Goal: Book appointment/travel/reservation

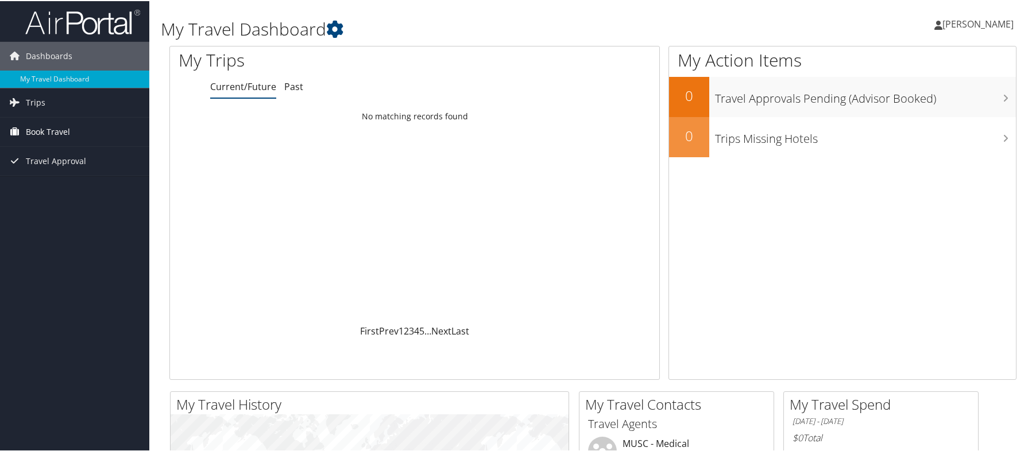
click at [41, 130] on span "Book Travel" at bounding box center [48, 131] width 44 height 29
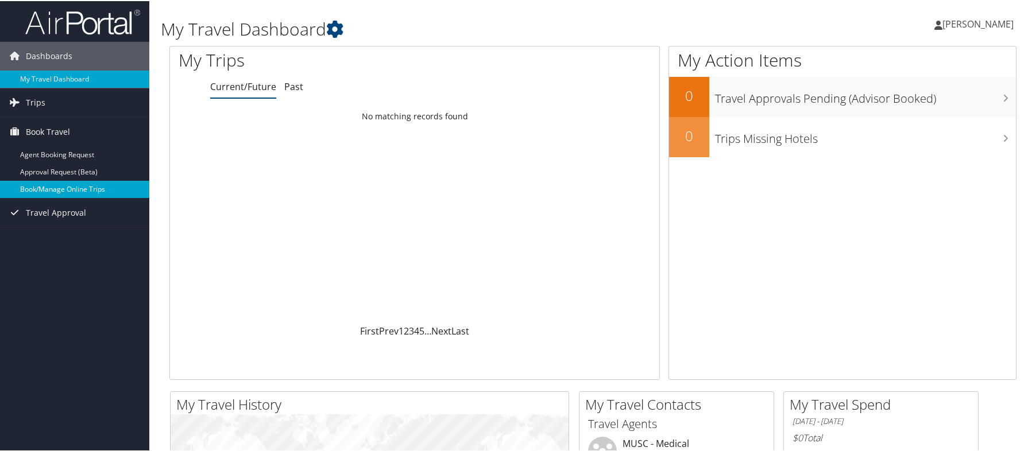
click at [60, 186] on link "Book/Manage Online Trips" at bounding box center [74, 188] width 149 height 17
